Goal: Task Accomplishment & Management: Manage account settings

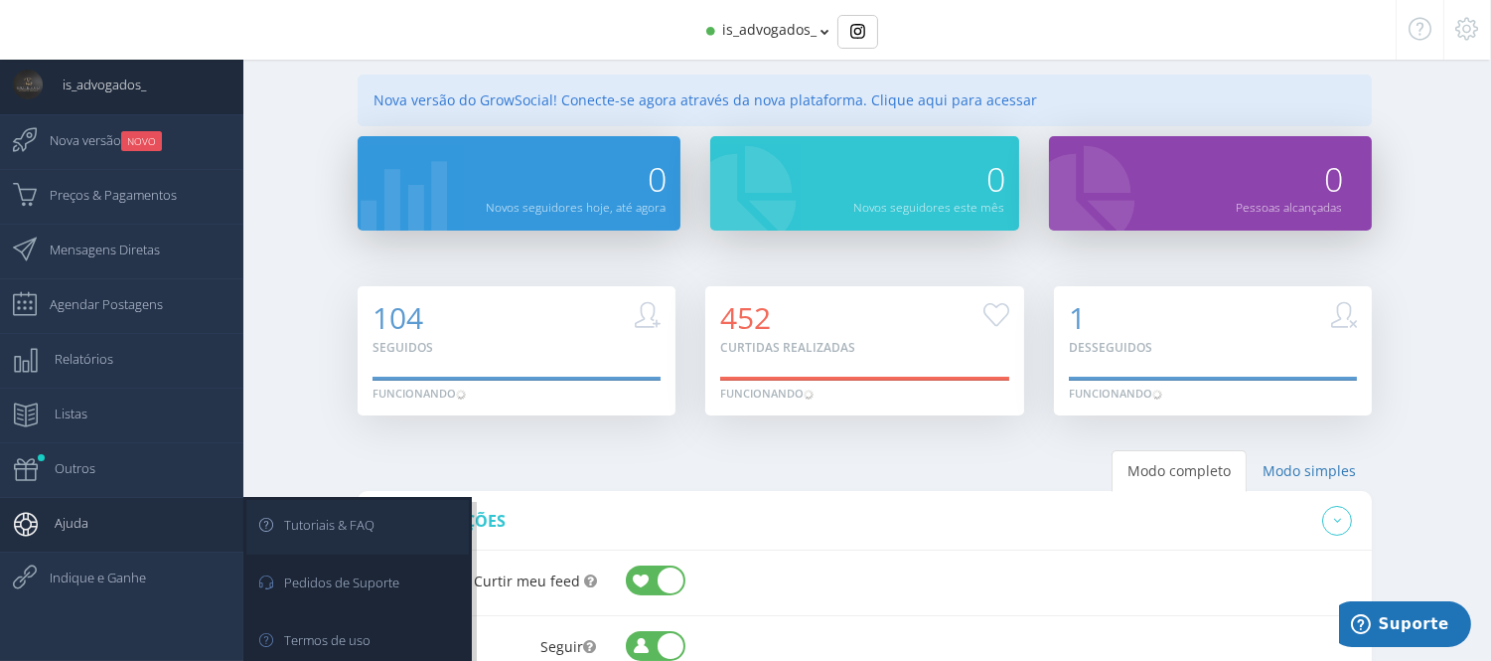
click at [403, 524] on link "Tutoriais & FAQ" at bounding box center [357, 527] width 223 height 55
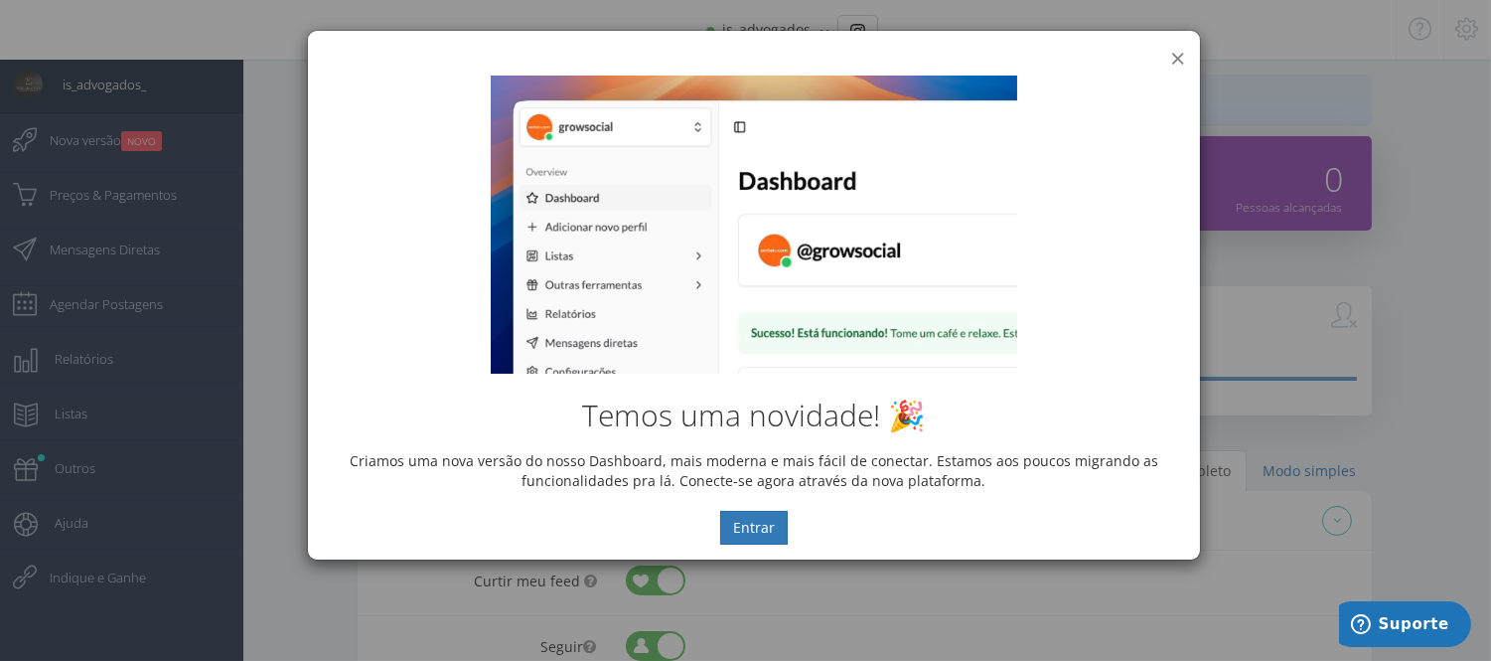
click at [1178, 57] on button "×" at bounding box center [1178, 58] width 15 height 27
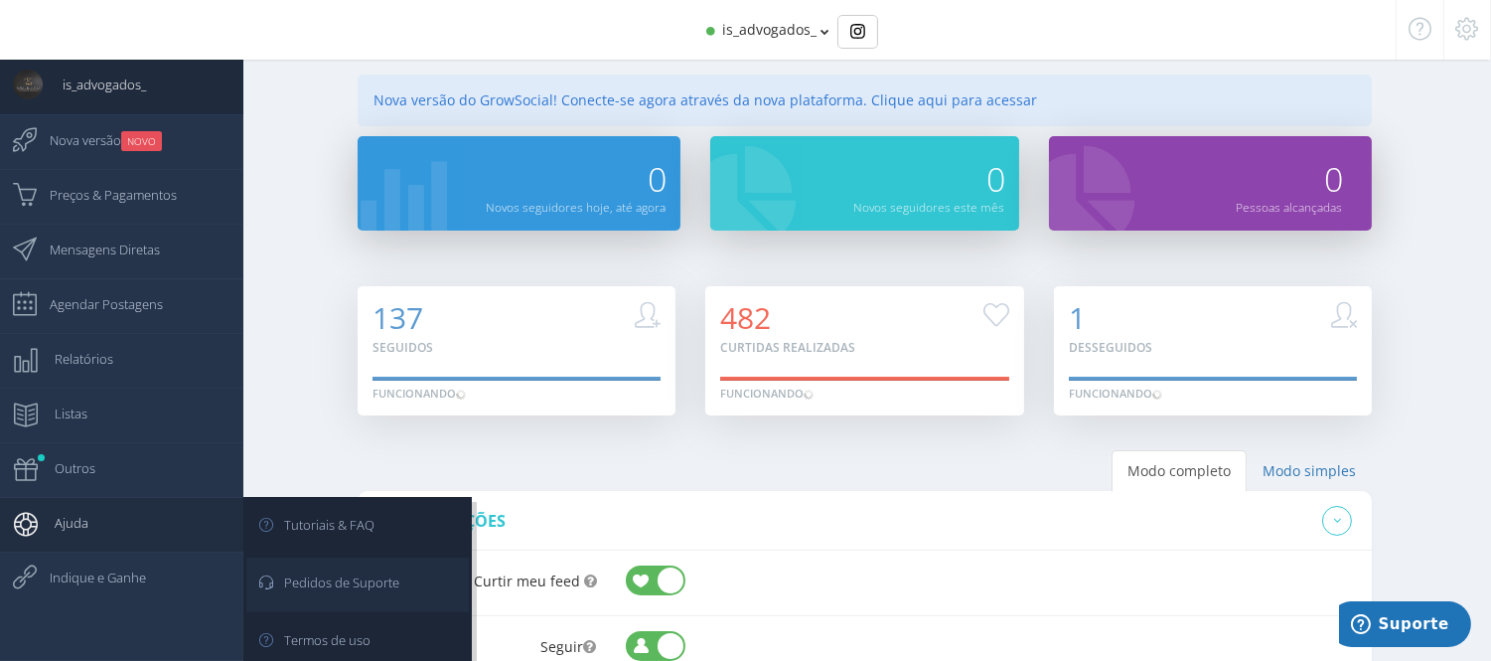
click at [364, 591] on span "Pedidos de Suporte" at bounding box center [332, 582] width 135 height 50
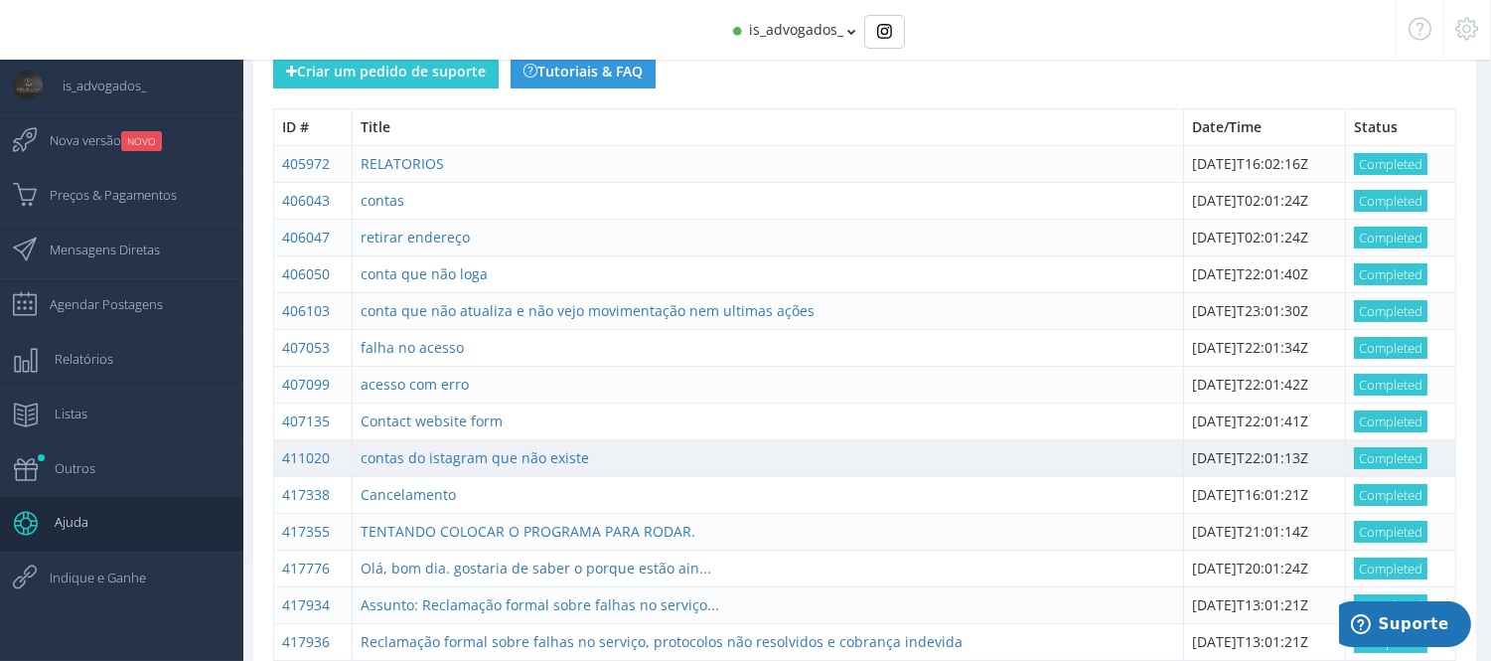
scroll to position [332, 0]
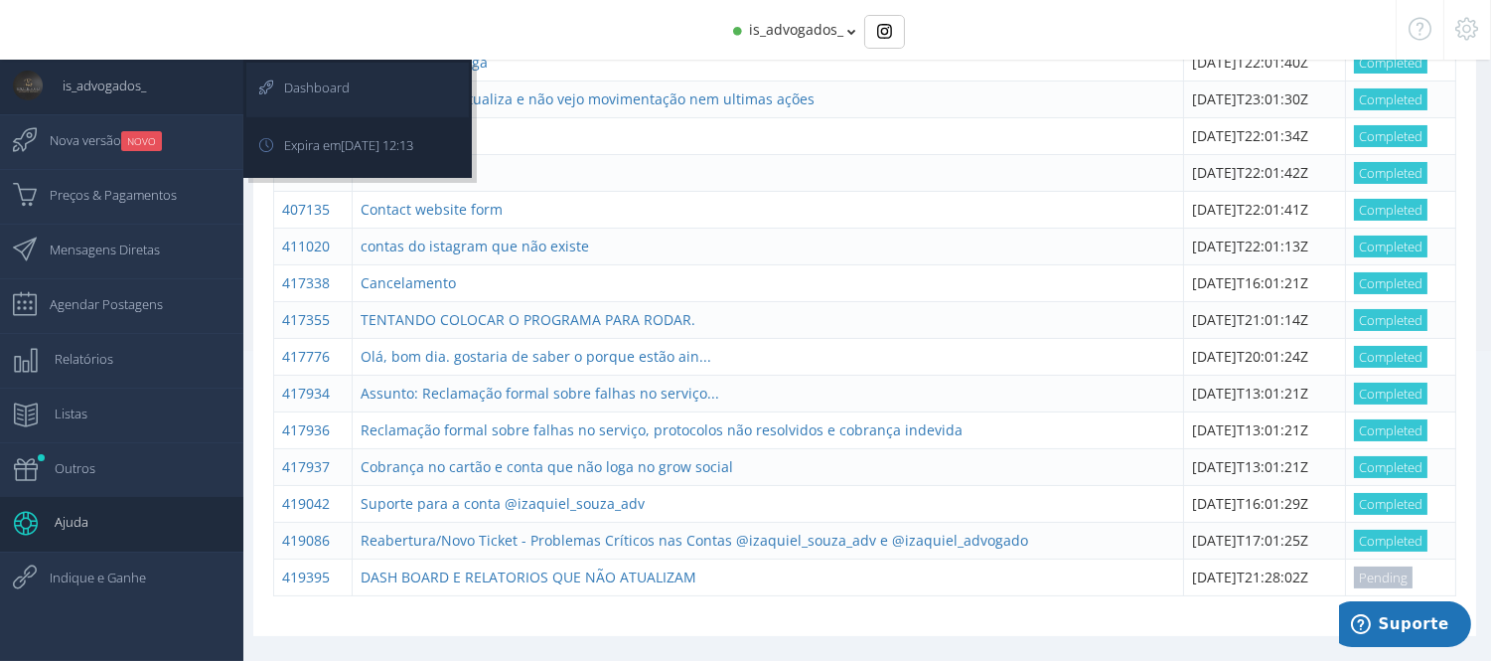
click at [440, 72] on link "Dashboard" at bounding box center [357, 90] width 223 height 55
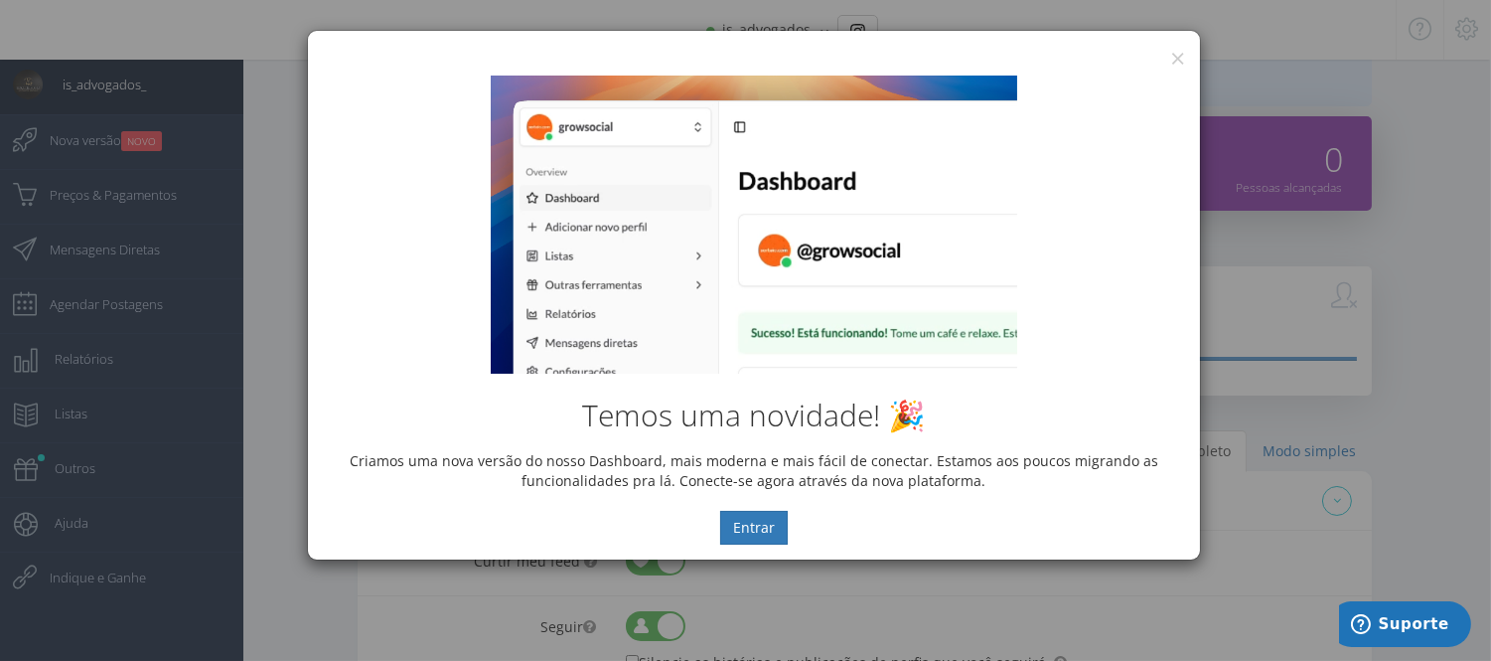
click at [1170, 62] on div "Temos uma novidade! 🎉 Criamos uma nova versão do nosso Dashboard, mais moderna …" at bounding box center [754, 310] width 892 height 499
click at [1184, 57] on button "×" at bounding box center [1178, 58] width 15 height 27
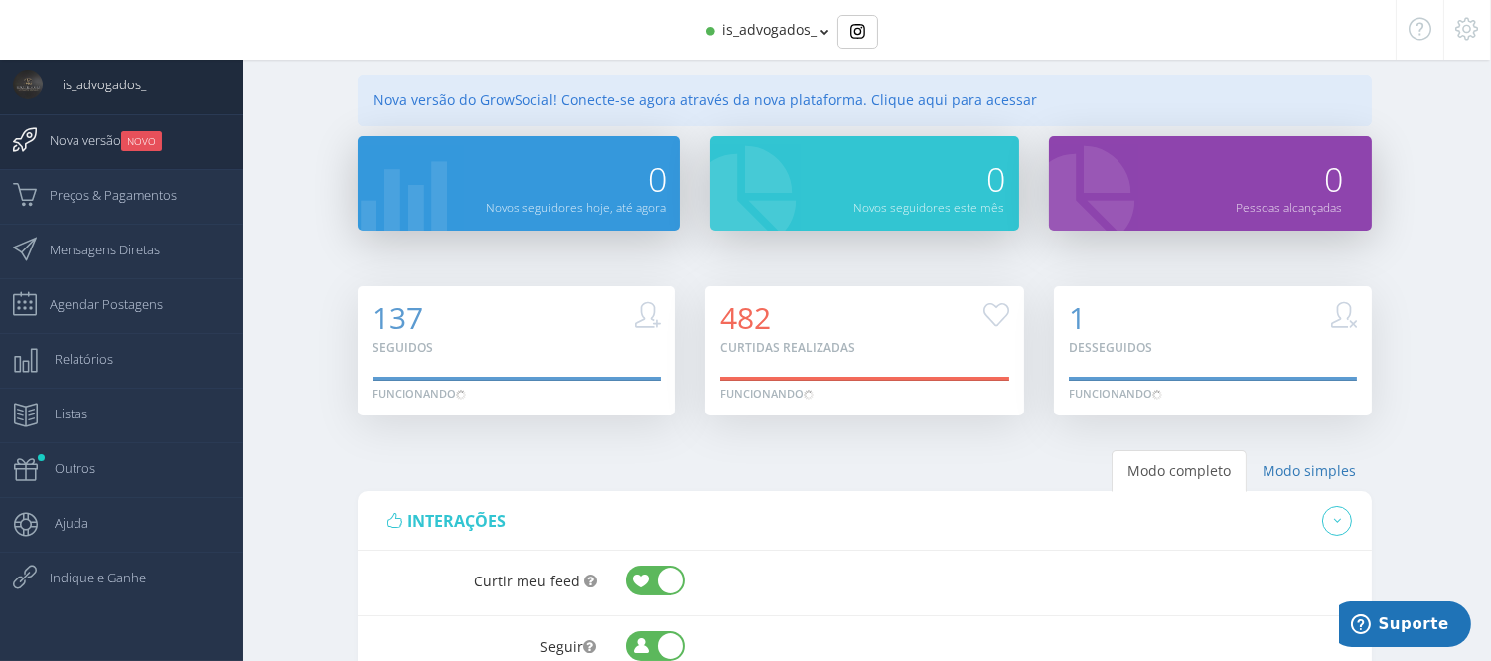
click at [113, 131] on span "Nova versão NOVO" at bounding box center [96, 140] width 132 height 50
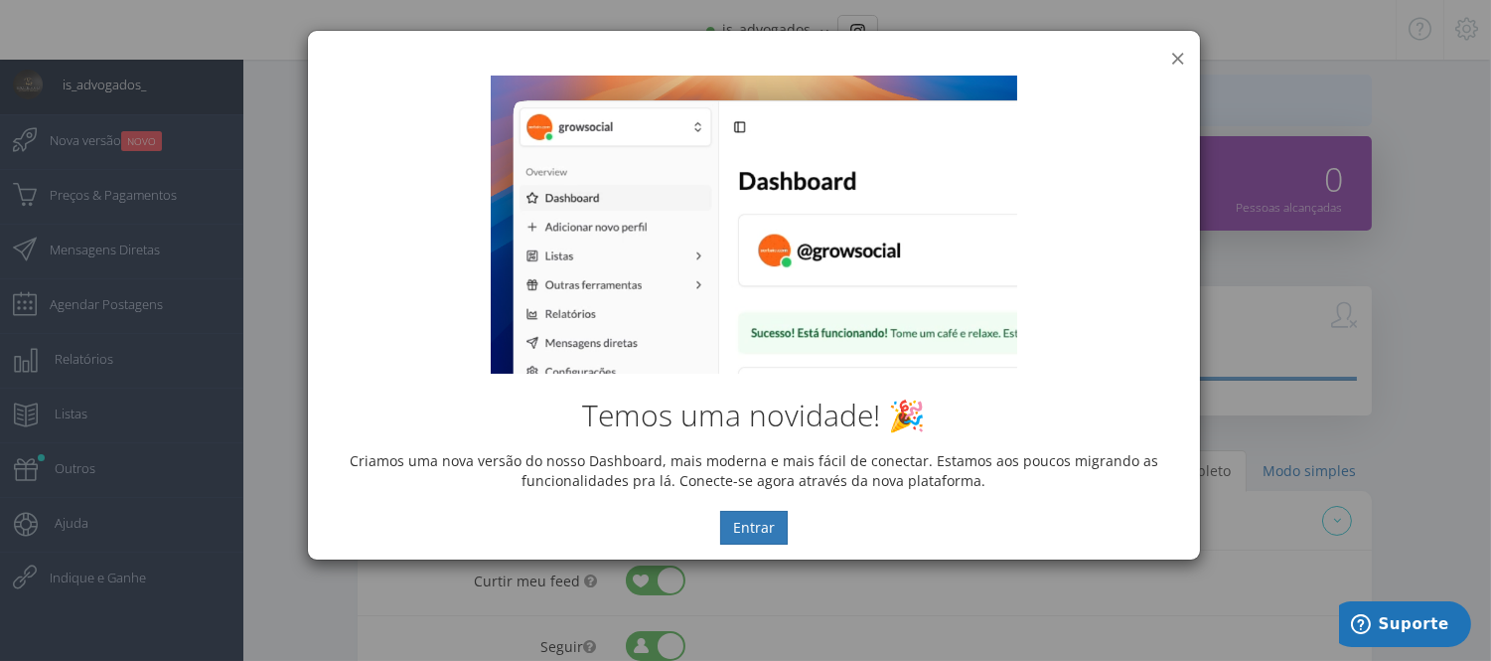
click at [1178, 52] on button "×" at bounding box center [1178, 58] width 15 height 27
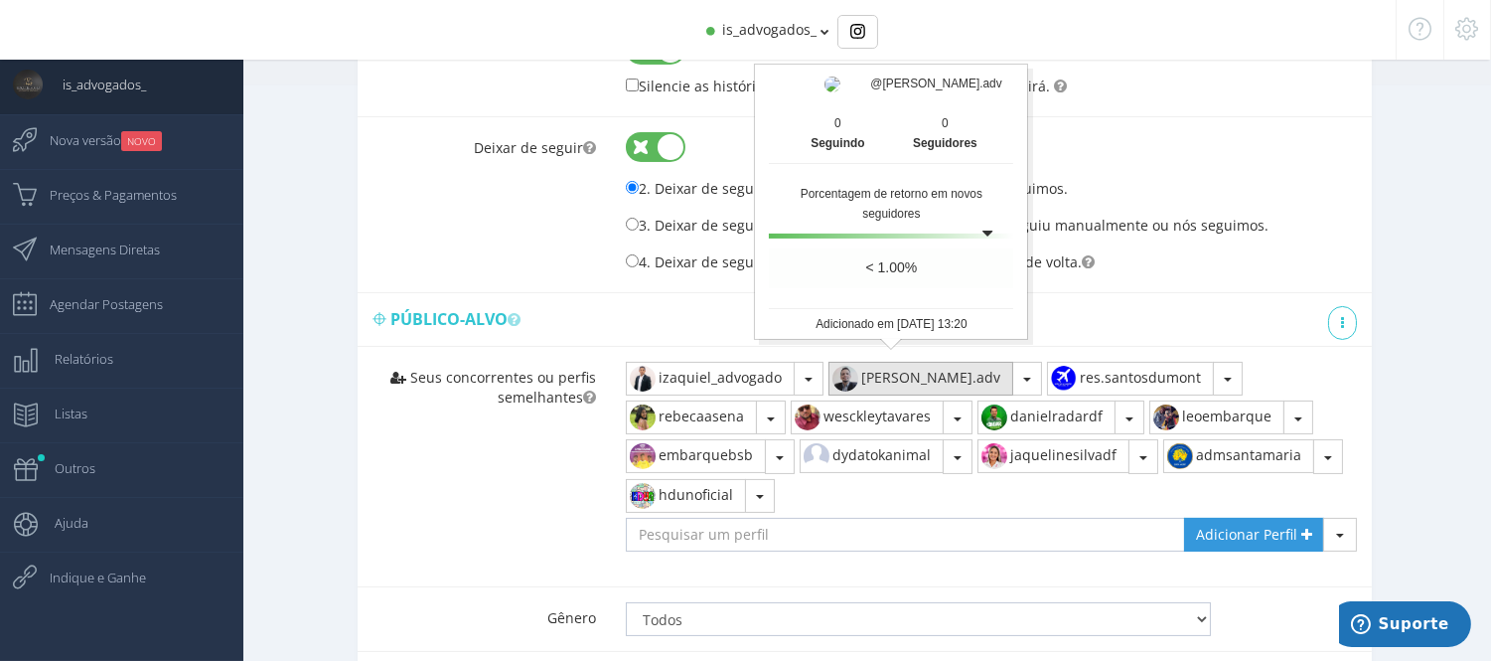
scroll to position [632, 0]
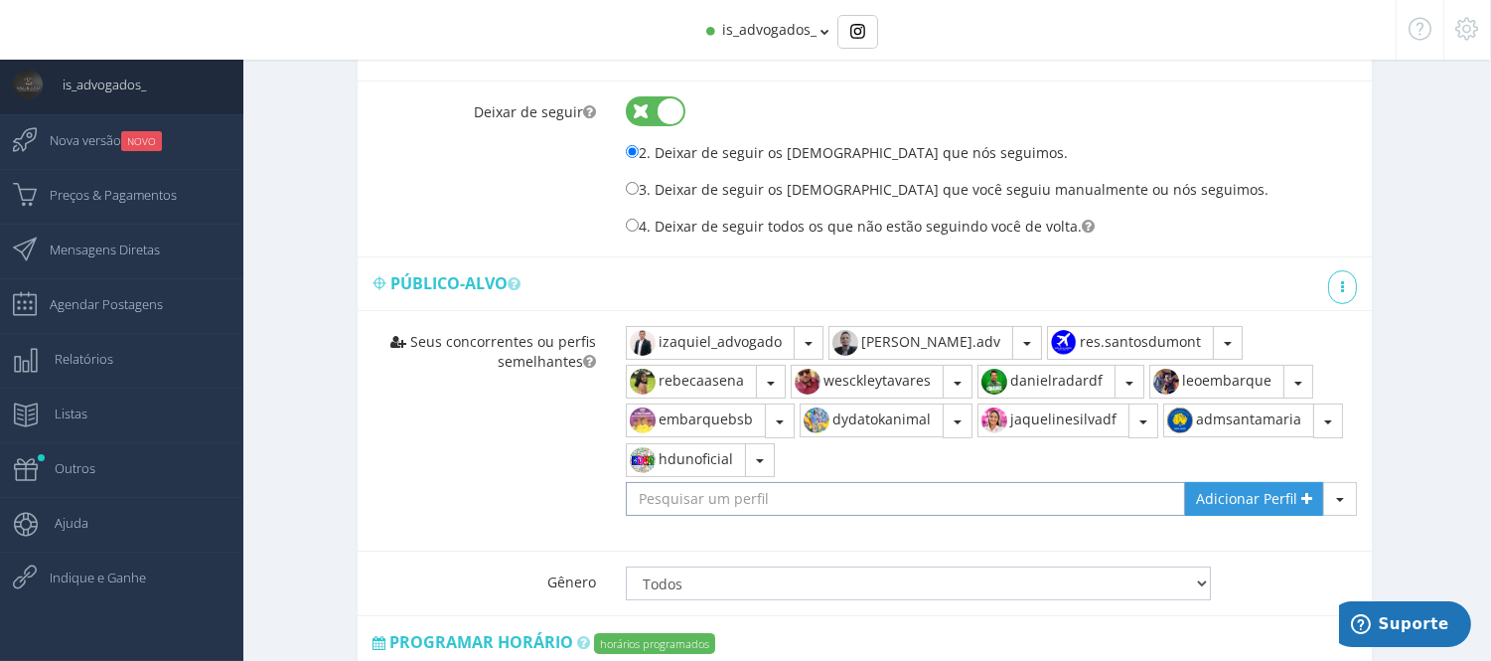
click at [713, 482] on input "text" at bounding box center [905, 499] width 559 height 34
click at [732, 482] on input "san" at bounding box center [905, 499] width 559 height 34
type input "santaza"
click at [729, 482] on input "santaza" at bounding box center [905, 499] width 559 height 34
click at [800, 482] on input "santaza" at bounding box center [905, 499] width 559 height 34
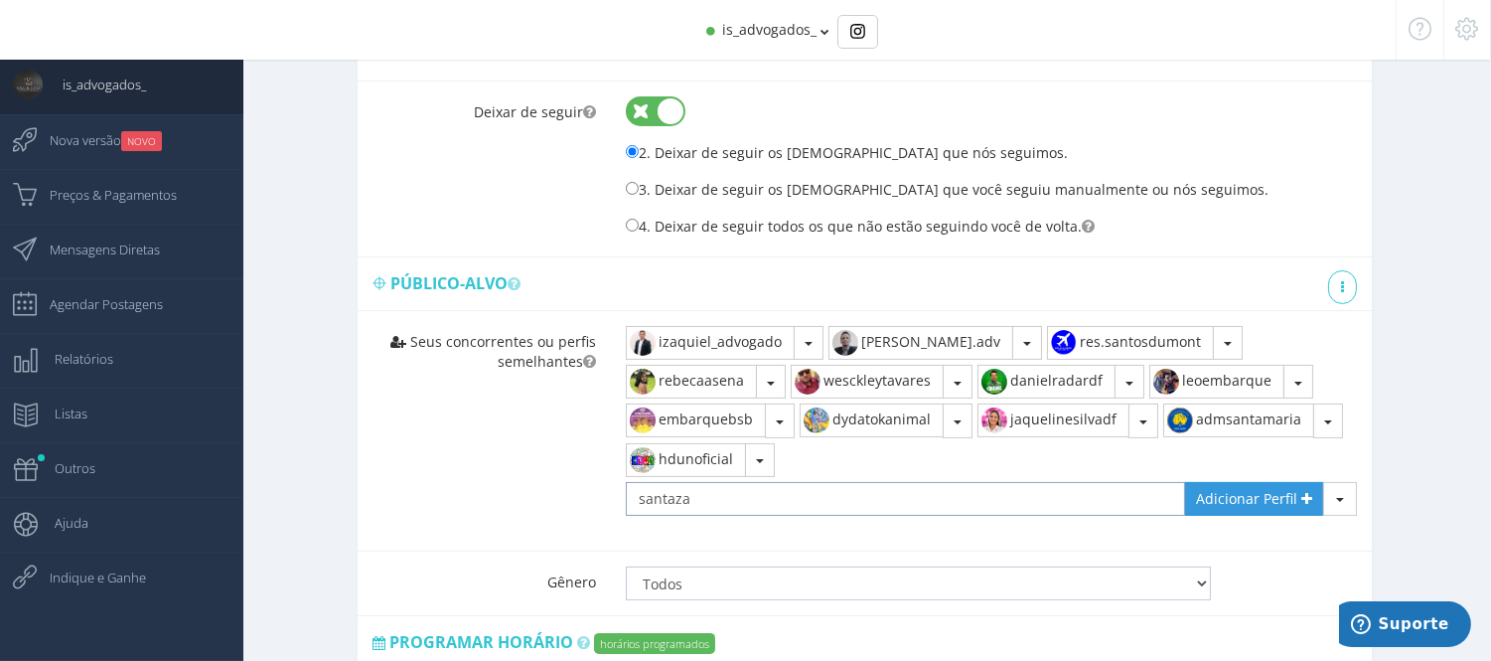
click at [800, 482] on input "santaza" at bounding box center [905, 499] width 559 height 34
type input "santa_zapzap"
click at [1265, 489] on span "Adicionar Perfil" at bounding box center [1246, 498] width 101 height 19
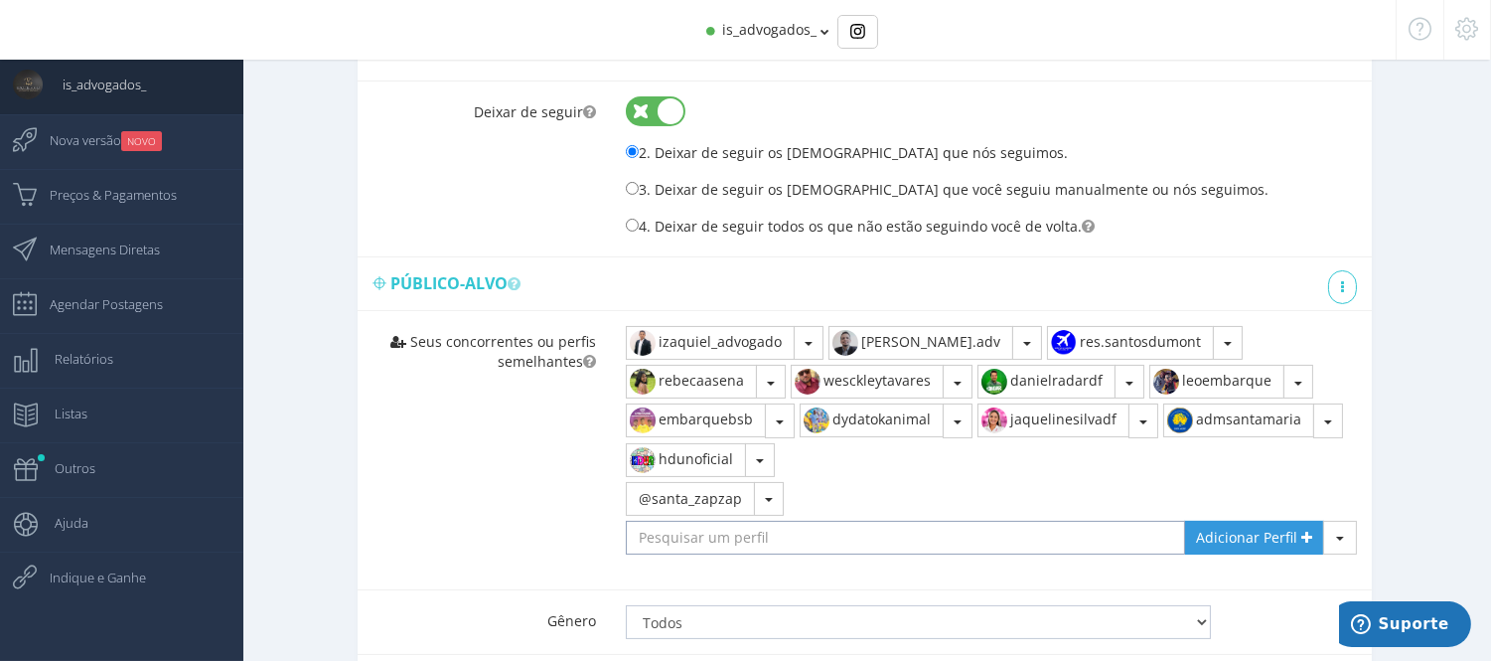
click at [667, 521] on input "text" at bounding box center [905, 538] width 559 height 34
click at [477, 508] on div "Seus concorrentes ou perfis semelhantes izaquiel_advogado Remover" at bounding box center [865, 450] width 1015 height 279
click at [721, 521] on input "text" at bounding box center [905, 538] width 559 height 34
type input "26bpm.pmdf"
type input "leandromeirelles_adv"
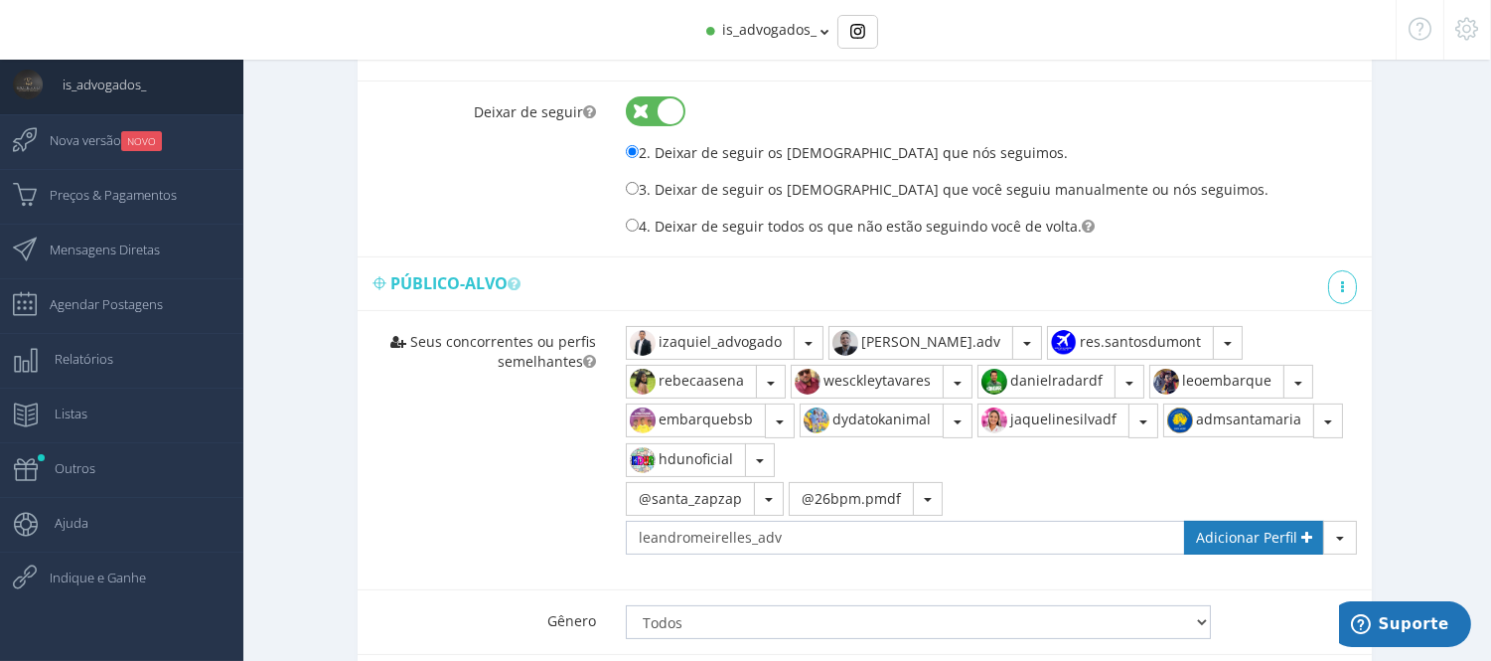
click at [1246, 521] on link "Adicionar Perfil" at bounding box center [1254, 538] width 140 height 34
click at [715, 521] on input "text" at bounding box center [905, 538] width 559 height 34
click at [719, 521] on input "text" at bounding box center [905, 538] width 559 height 34
type input "f"
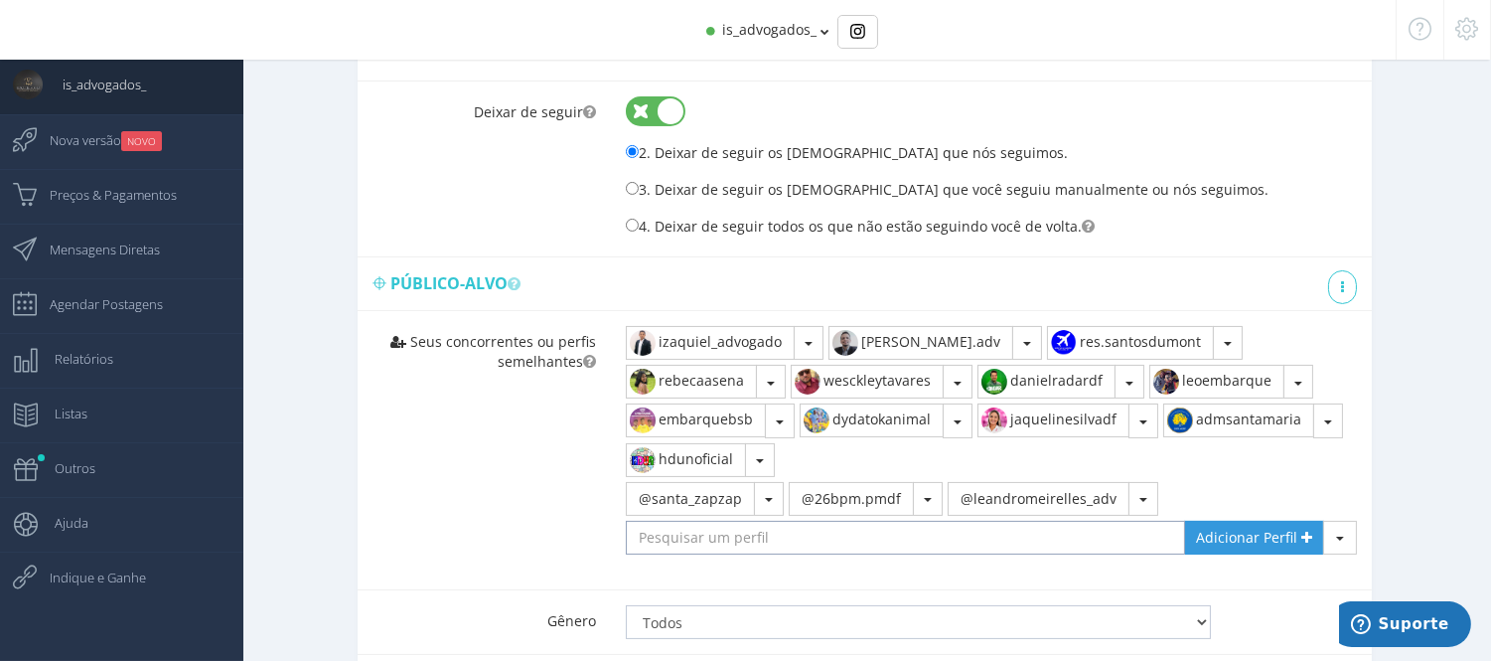
type input "c"
type input "veraferreiramoura"
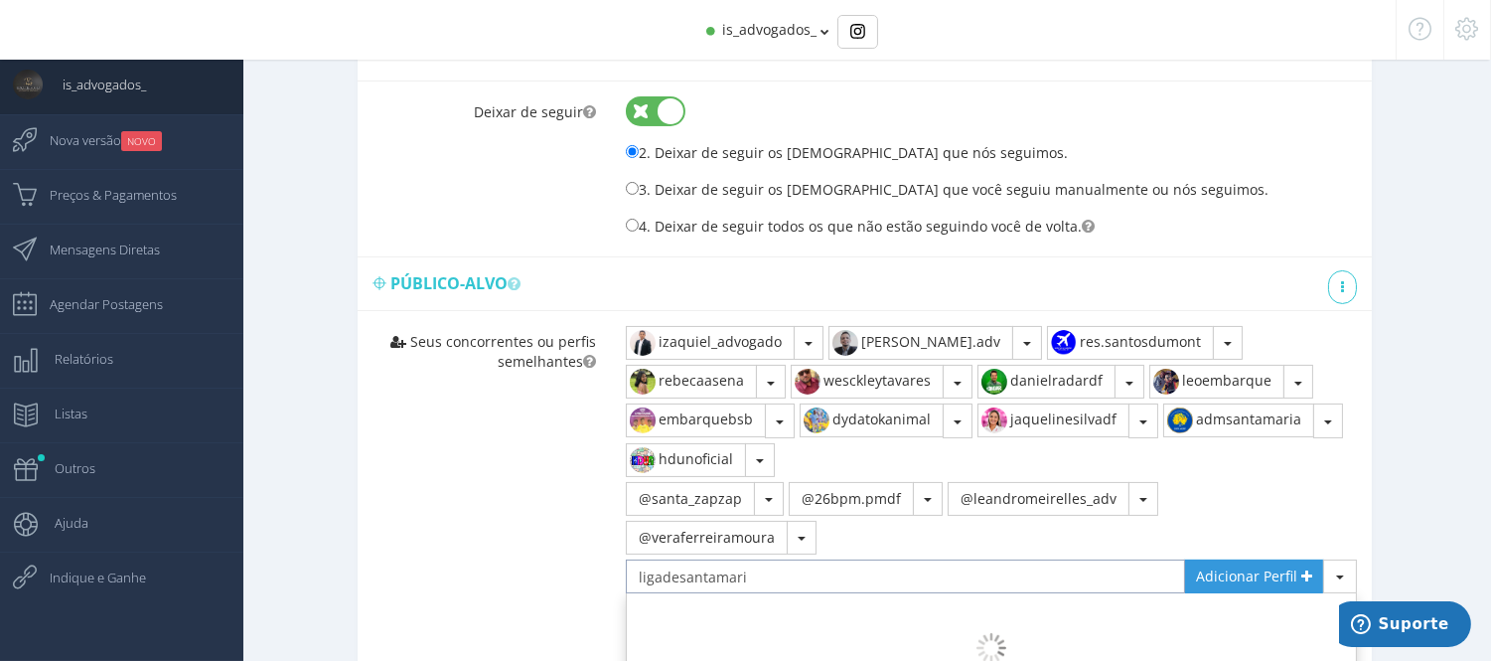
type input "ligadesantamaria"
type input "deivimarsales_adv"
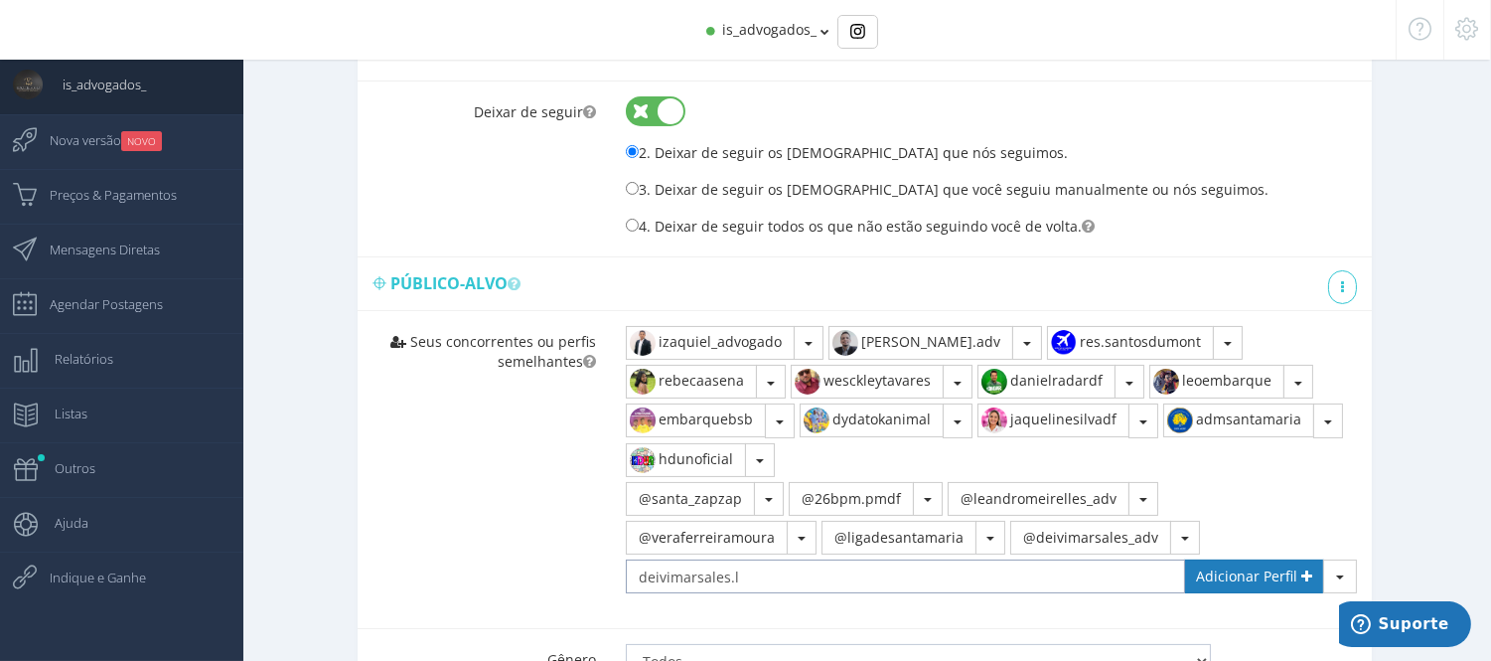
type input "deivimarsales.l"
click at [1259, 566] on span "Adicionar Perfil" at bounding box center [1246, 575] width 101 height 19
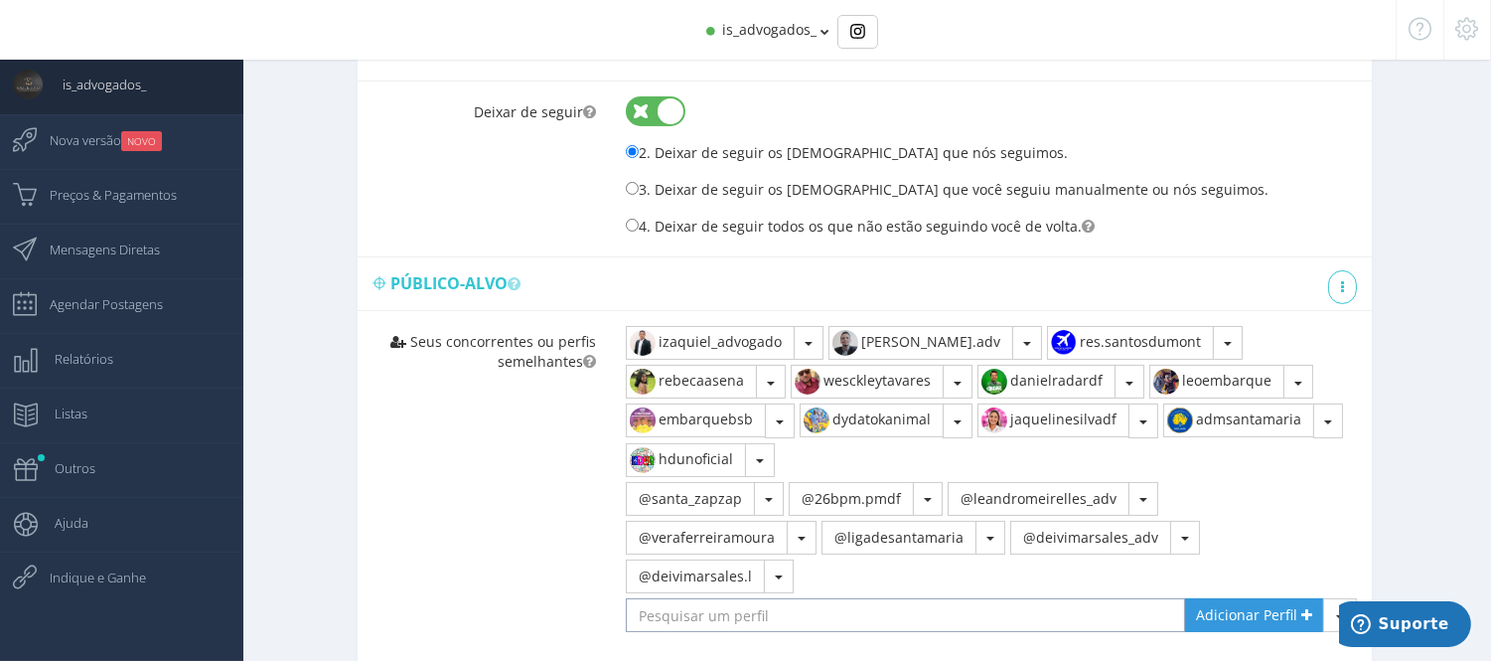
click at [862, 598] on input "text" at bounding box center [905, 615] width 559 height 34
type input "gamaadvg"
click at [1277, 598] on link "Adicionar Perfil" at bounding box center [1254, 615] width 140 height 34
click at [1009, 598] on input "text" at bounding box center [905, 615] width 559 height 34
type input "v"
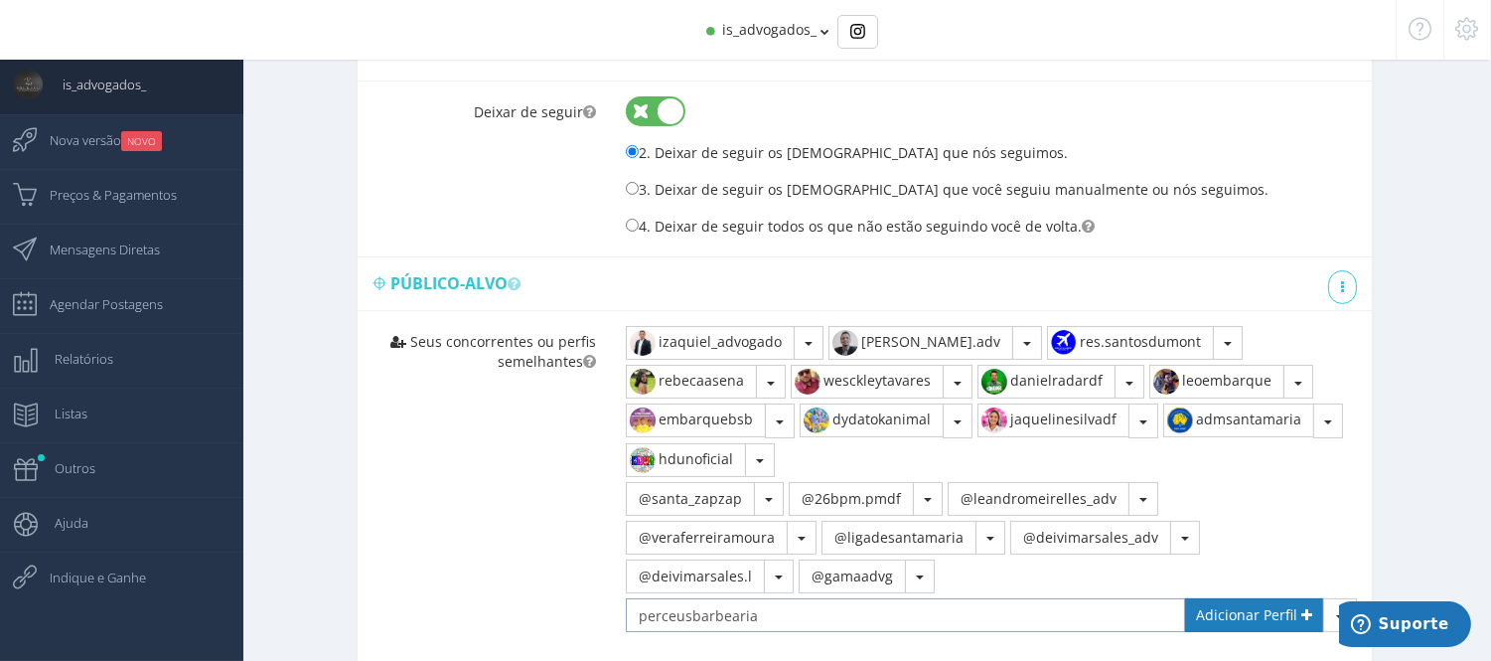
type input "perceusbarbearia"
click at [1205, 605] on span "Adicionar Perfil" at bounding box center [1246, 614] width 101 height 19
drag, startPoint x: 809, startPoint y: 600, endPoint x: 811, endPoint y: 588, distance: 12.1
click at [810, 592] on div "izaquiel_advogado Remover Ver no Instagram dr.allan.adv Remover Ver no Instagra…" at bounding box center [991, 489] width 761 height 356
click at [811, 598] on input "text" at bounding box center [905, 615] width 559 height 34
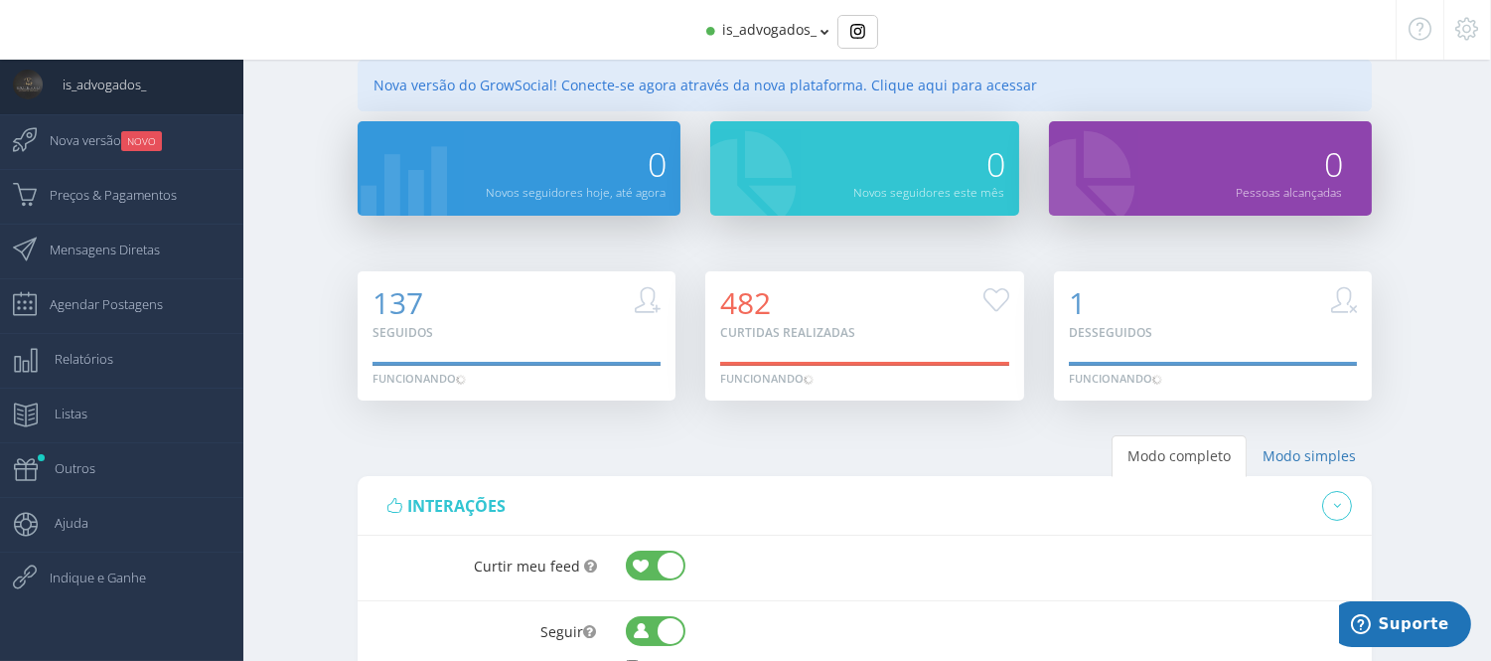
scroll to position [0, 0]
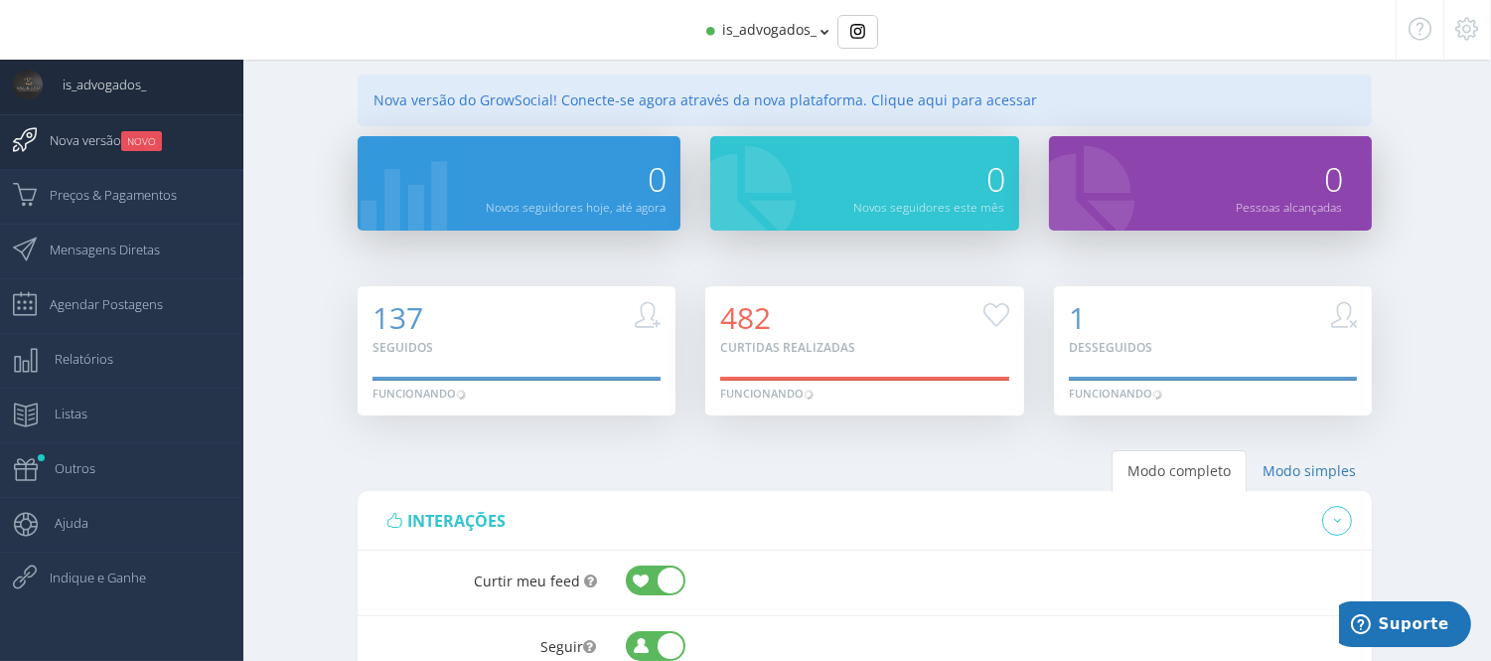
click at [80, 142] on span "Nova versão NOVO" at bounding box center [96, 140] width 132 height 50
